Goal: Task Accomplishment & Management: Manage account settings

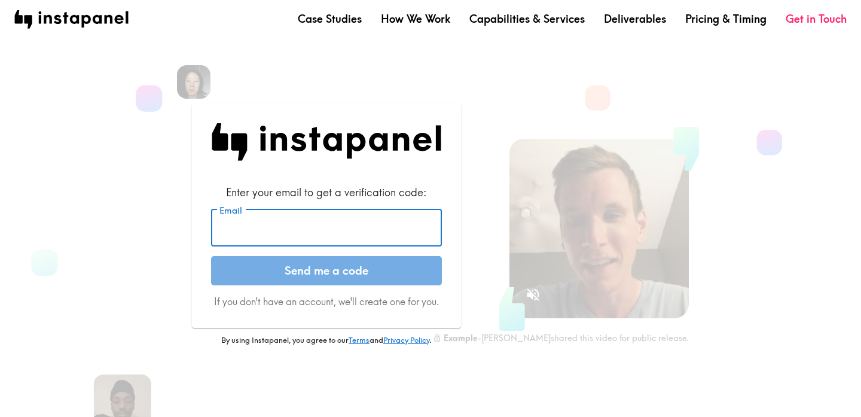
click at [392, 234] on input "Email" at bounding box center [326, 227] width 231 height 37
type input "[EMAIL_ADDRESS][DOMAIN_NAME]"
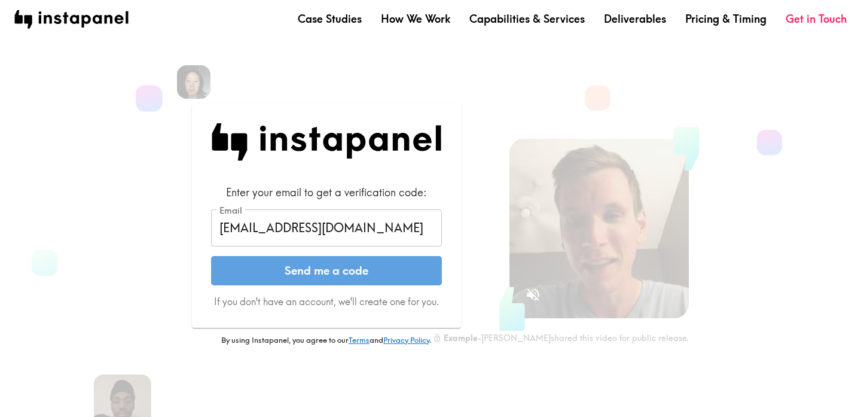
click at [380, 284] on button "Send me a code" at bounding box center [326, 271] width 231 height 30
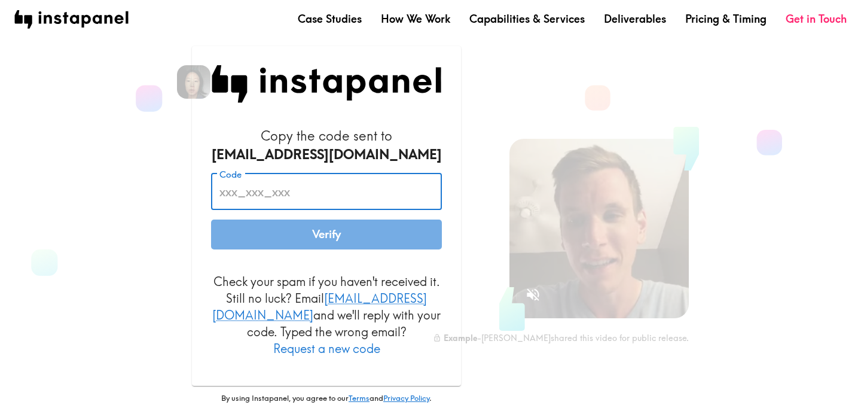
click at [300, 193] on input "Code" at bounding box center [326, 191] width 231 height 37
paste input "Pj6_7by_8iN"
type input "Pj6_7by_8iN"
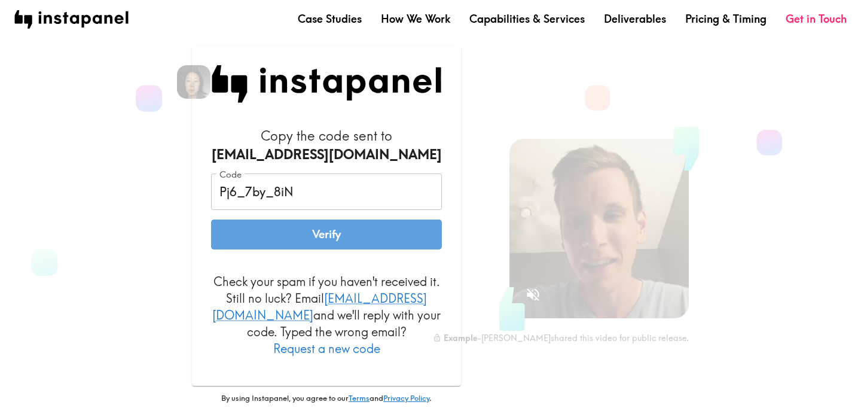
click at [331, 249] on button "Verify" at bounding box center [326, 235] width 231 height 30
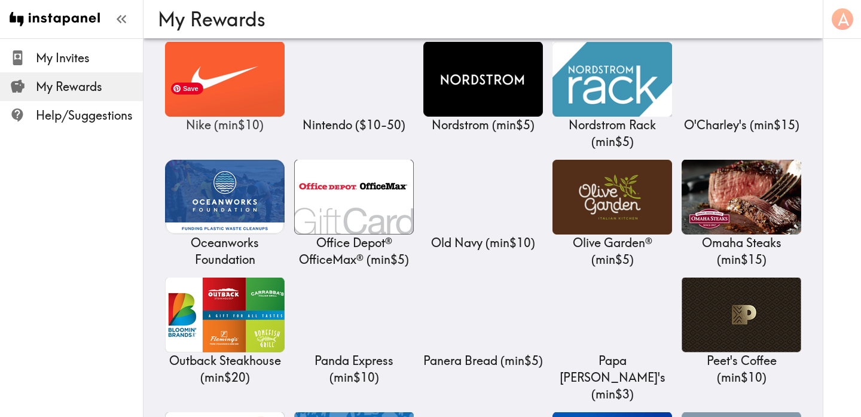
scroll to position [4416, 0]
